Goal: Task Accomplishment & Management: Use online tool/utility

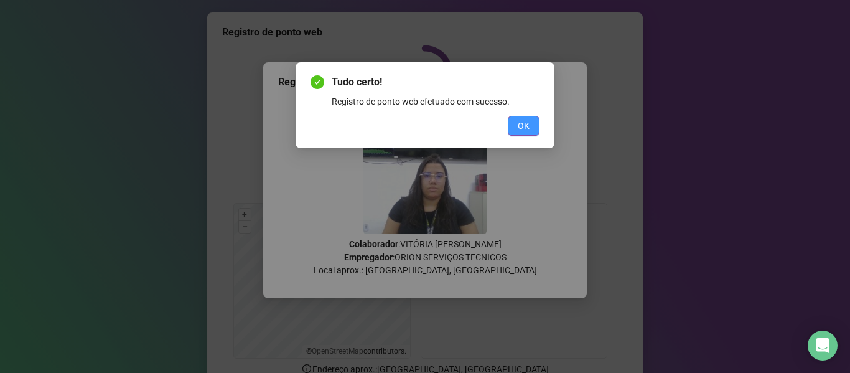
scroll to position [62, 0]
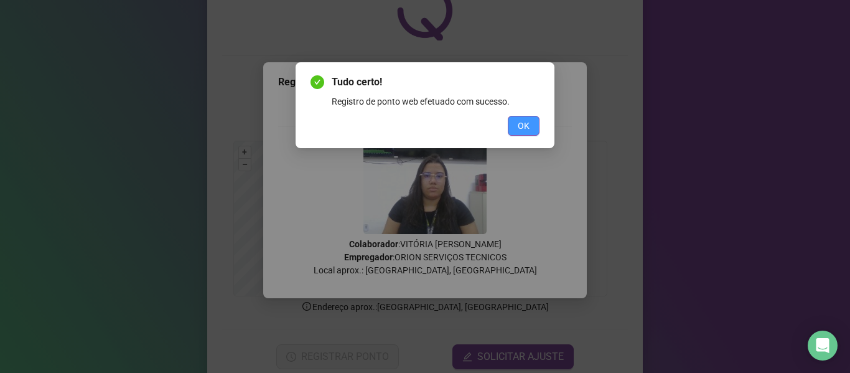
click at [521, 123] on span "OK" at bounding box center [524, 126] width 12 height 14
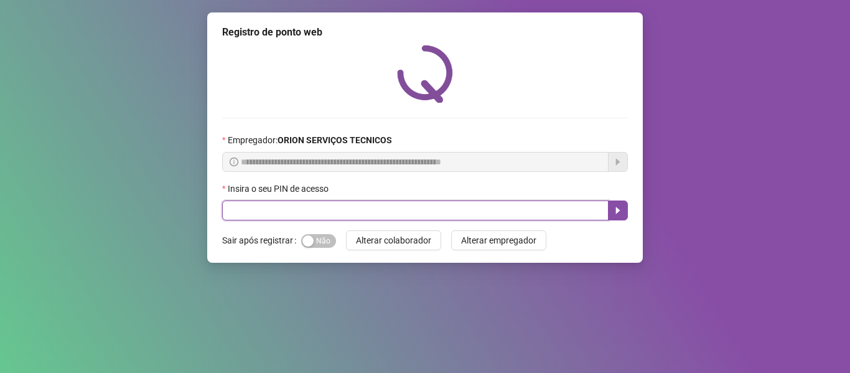
click at [348, 218] on input "text" at bounding box center [415, 210] width 386 height 20
type input "*****"
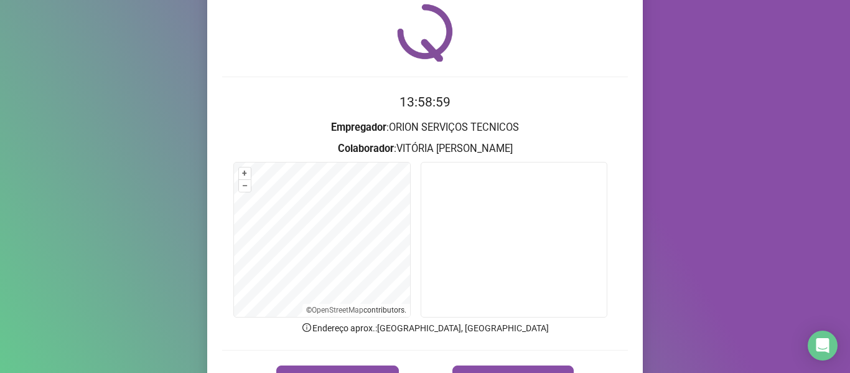
scroll to position [113, 0]
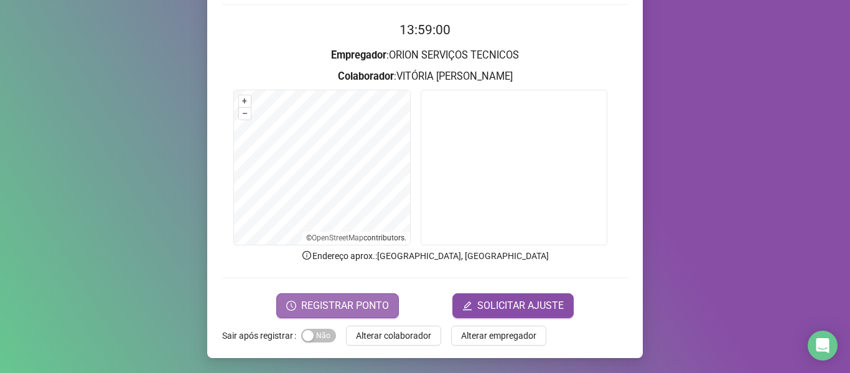
click at [356, 296] on button "REGISTRAR PONTO" at bounding box center [337, 305] width 123 height 25
